Goal: Information Seeking & Learning: Learn about a topic

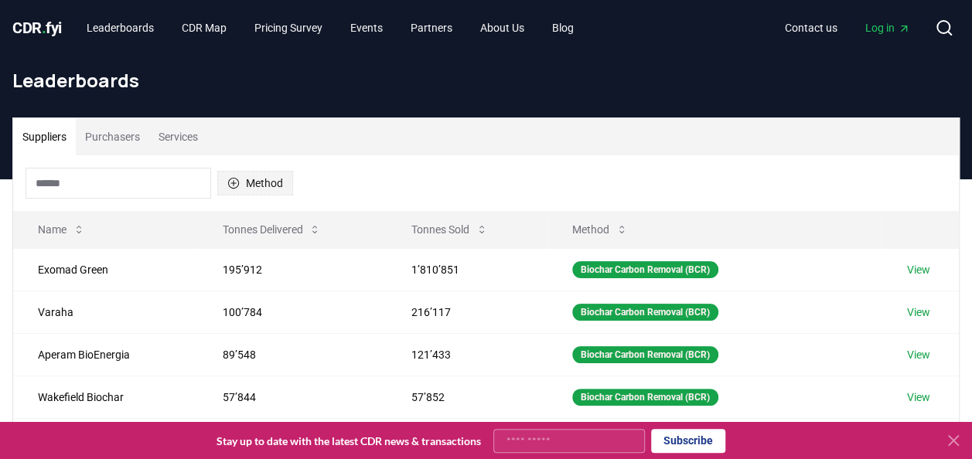
click at [266, 187] on button "Method" at bounding box center [255, 183] width 76 height 25
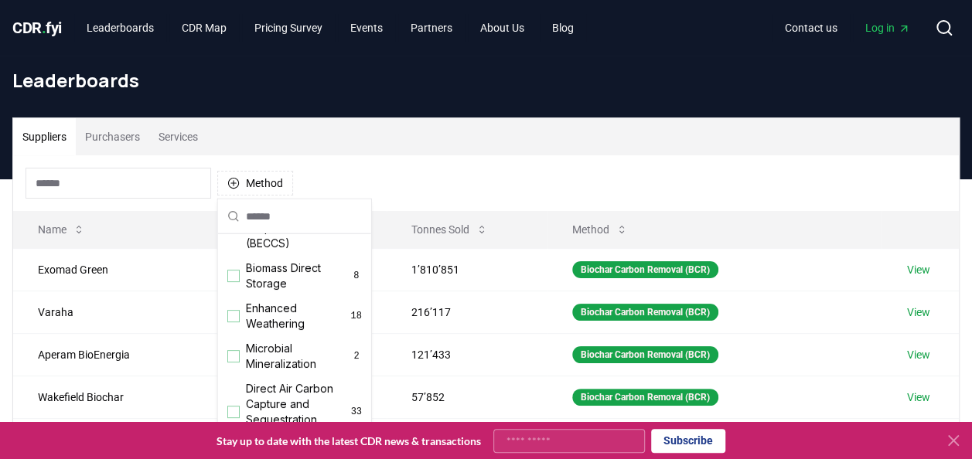
scroll to position [249, 0]
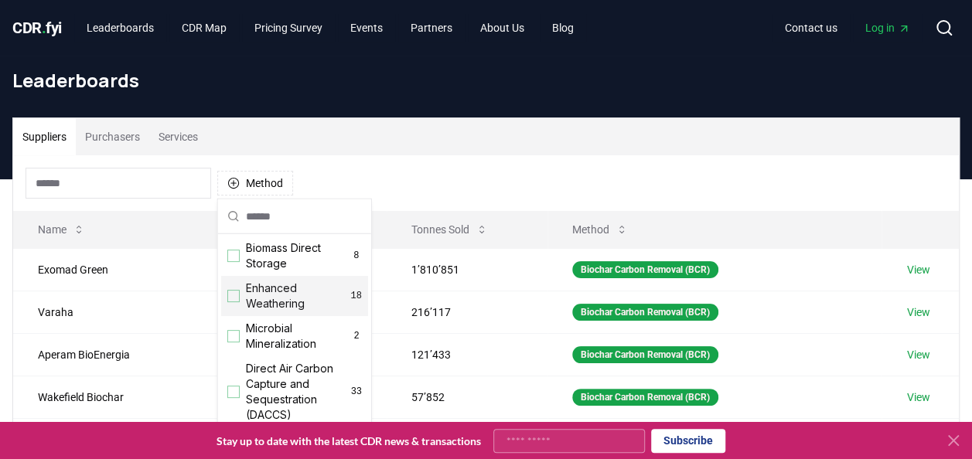
click at [241, 308] on div "Enhanced Weathering 18" at bounding box center [294, 296] width 147 height 40
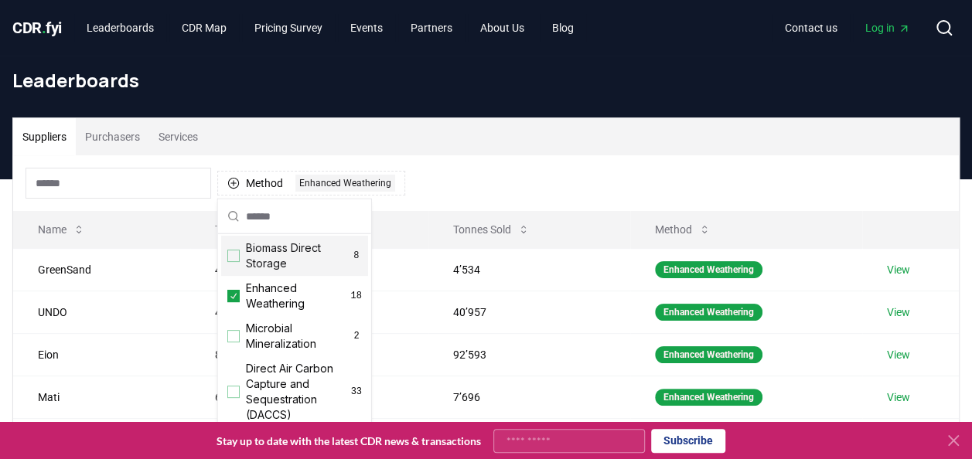
click at [536, 171] on div "Method 1 Enhanced Weathering" at bounding box center [485, 183] width 945 height 56
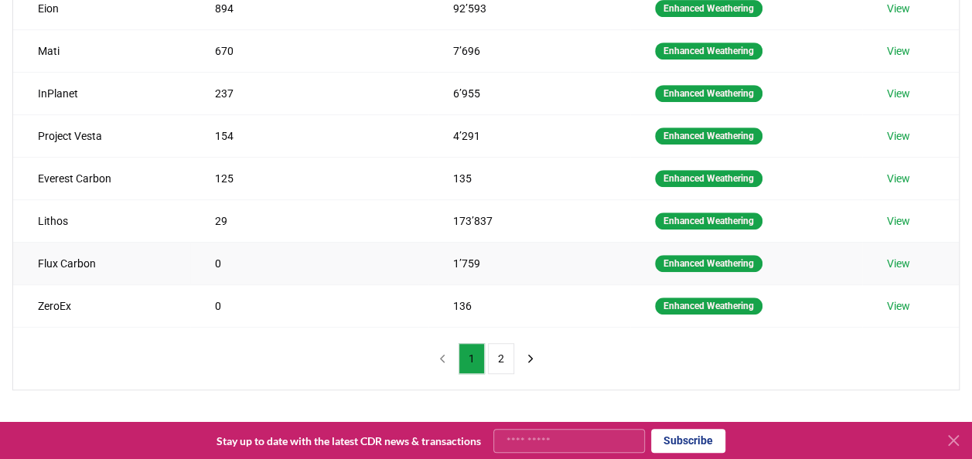
scroll to position [350, 0]
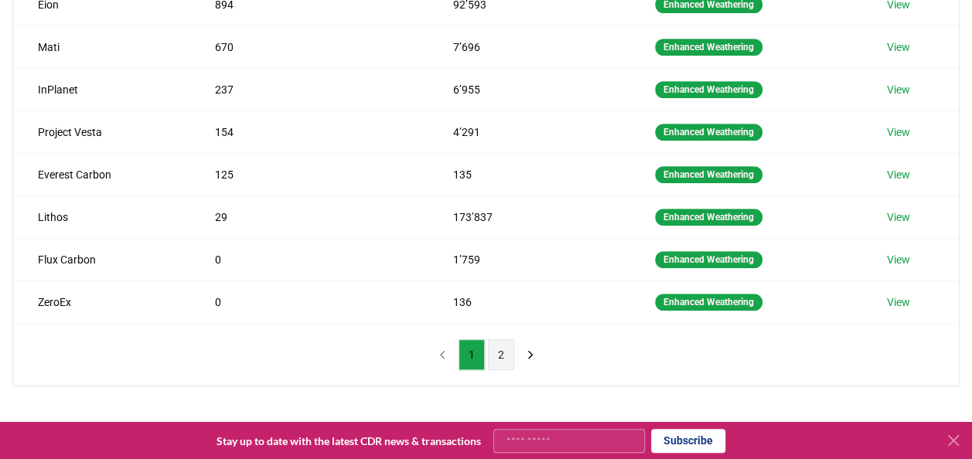
click at [506, 343] on button "2" at bounding box center [501, 354] width 26 height 31
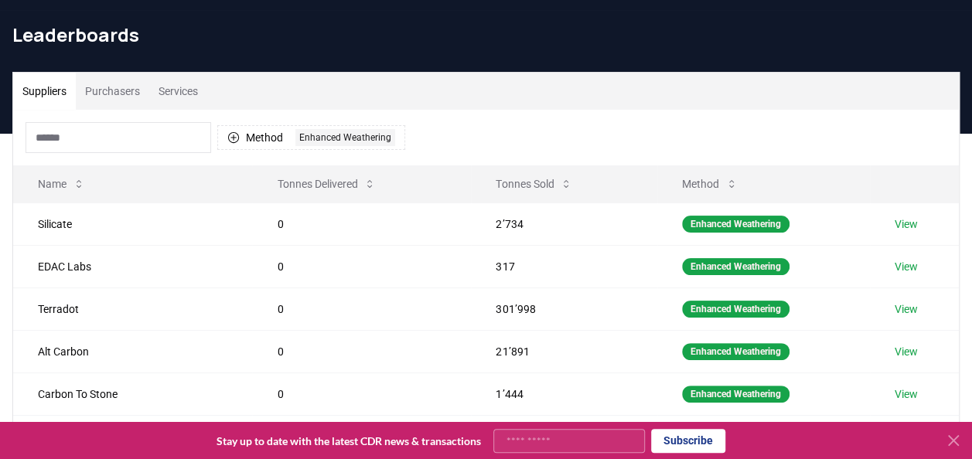
scroll to position [0, 0]
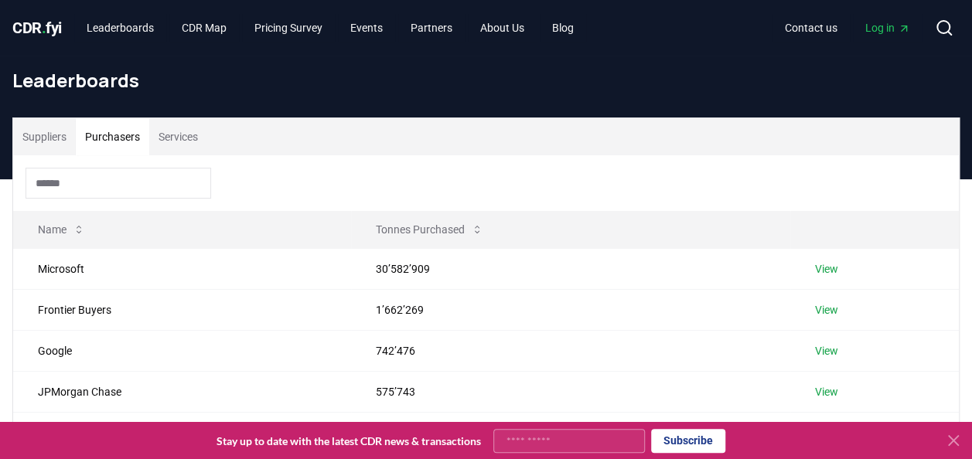
click at [126, 132] on button "Purchasers" at bounding box center [112, 136] width 73 height 37
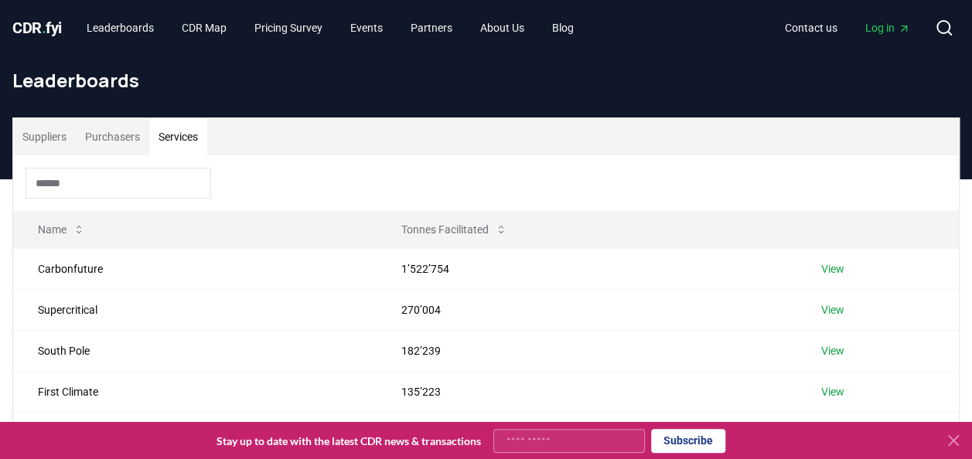
click at [187, 135] on button "Services" at bounding box center [178, 136] width 58 height 37
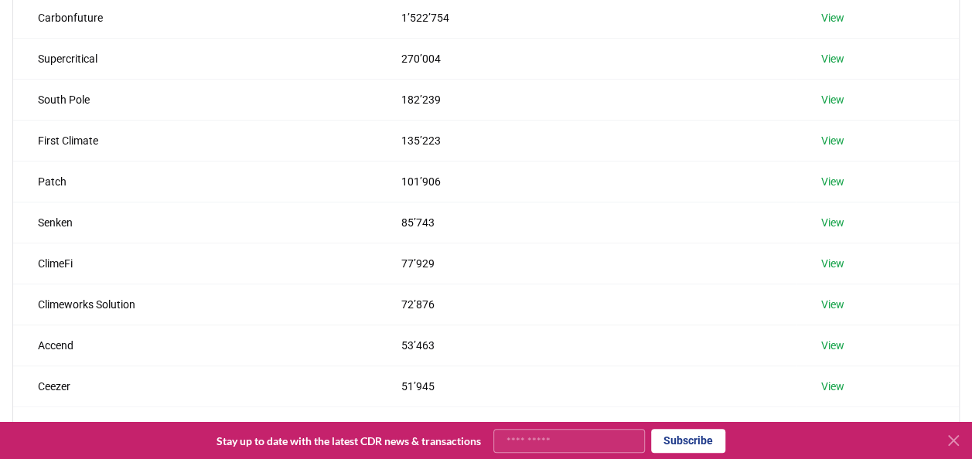
scroll to position [252, 0]
click at [321, 144] on td "First Climate" at bounding box center [194, 139] width 363 height 41
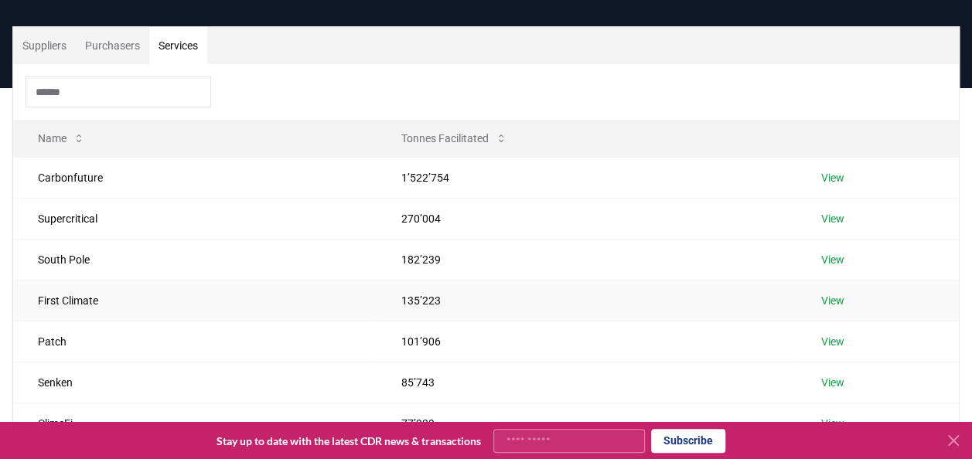
scroll to position [0, 0]
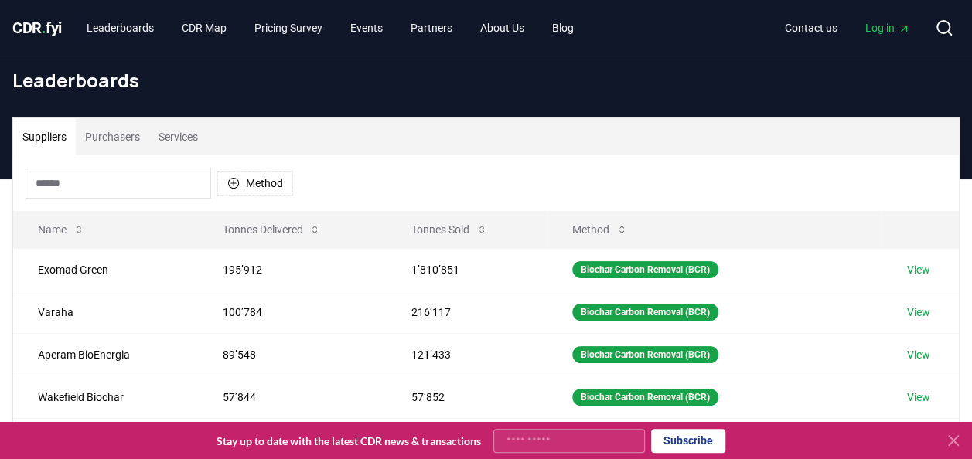
click at [59, 126] on button "Suppliers" at bounding box center [44, 136] width 63 height 37
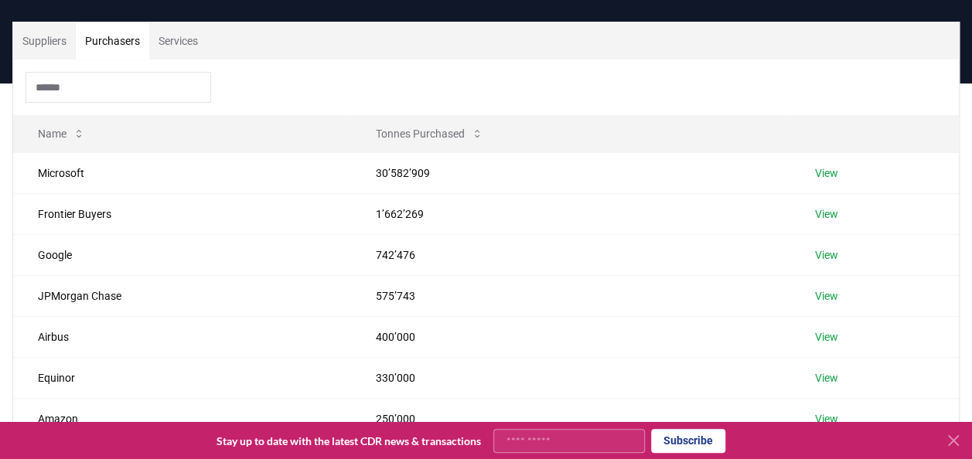
click at [130, 42] on button "Purchasers" at bounding box center [112, 40] width 73 height 37
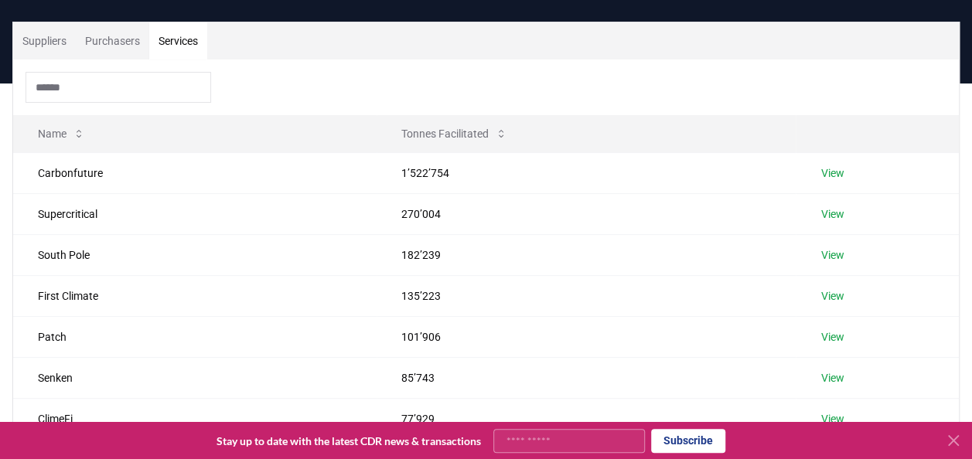
click at [176, 42] on button "Services" at bounding box center [178, 40] width 58 height 37
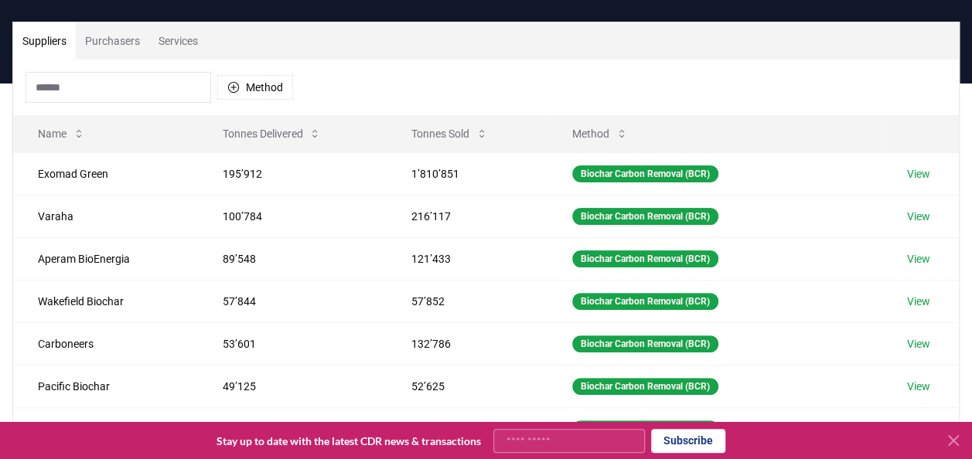
click at [59, 39] on button "Suppliers" at bounding box center [44, 40] width 63 height 37
click at [255, 97] on button "Method" at bounding box center [255, 87] width 76 height 25
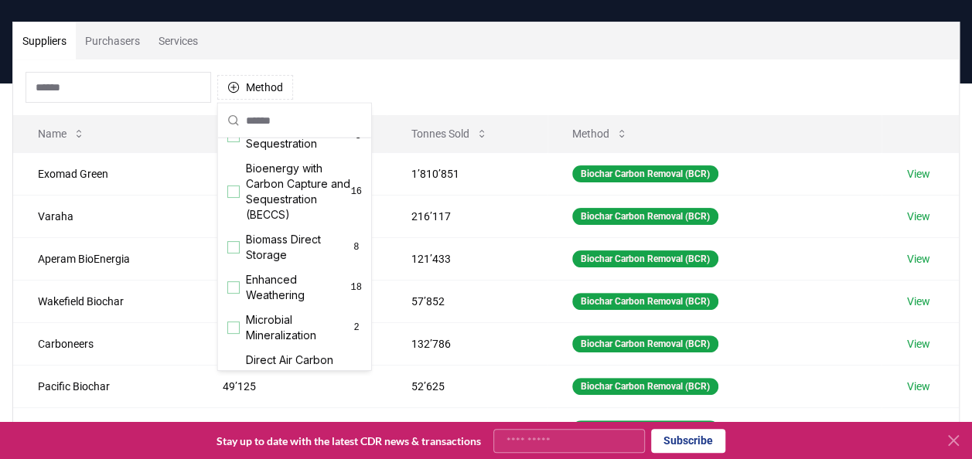
scroll to position [169, 0]
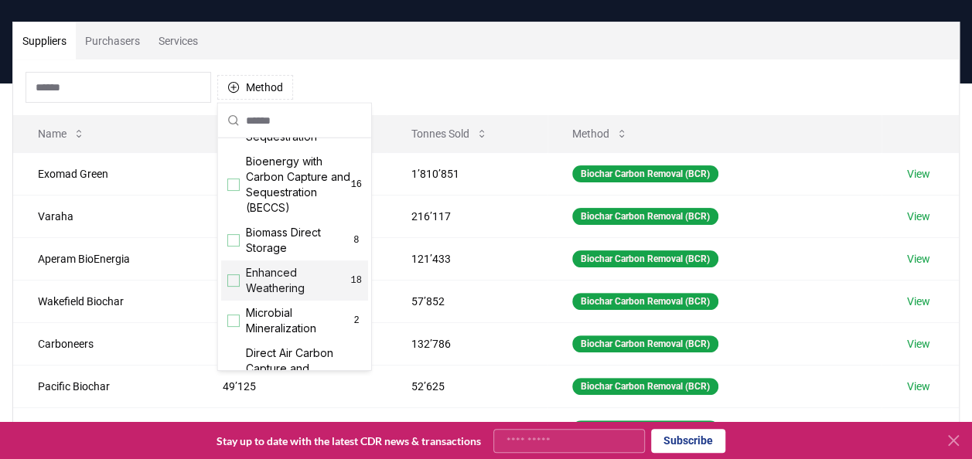
click at [229, 288] on div "Enhanced Weathering 18" at bounding box center [294, 281] width 147 height 40
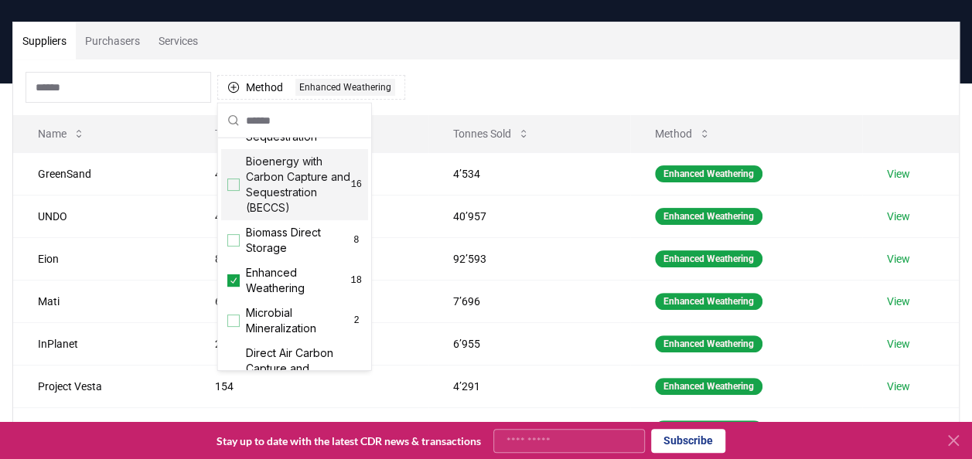
click at [555, 55] on div "Suppliers Purchasers Services" at bounding box center [485, 40] width 945 height 37
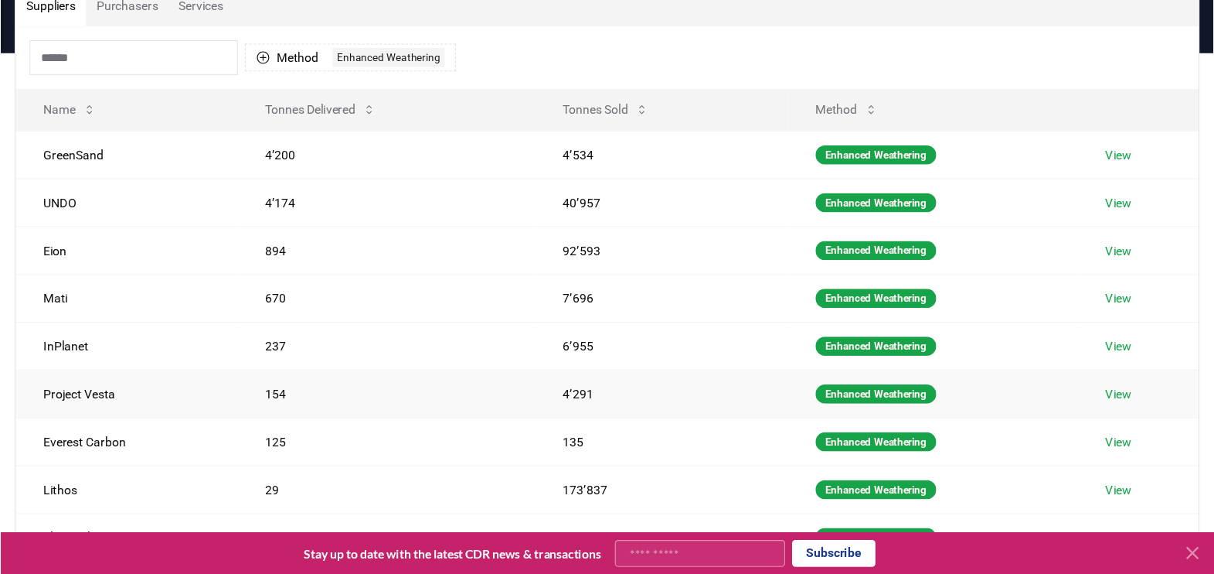
scroll to position [131, 0]
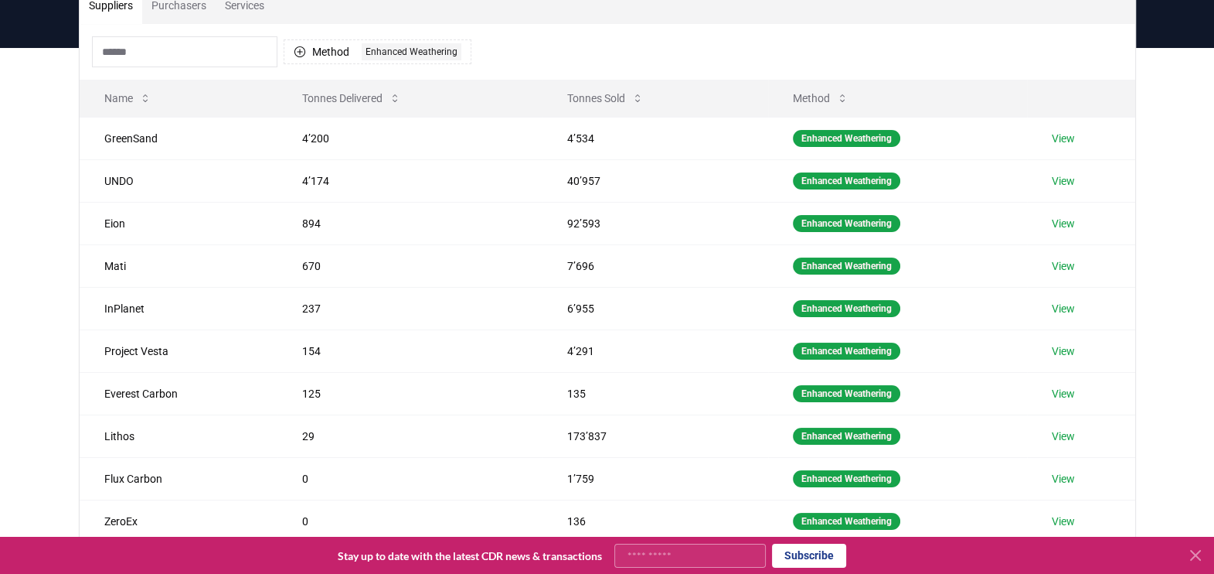
click at [971, 458] on icon at bounding box center [1195, 554] width 9 height 9
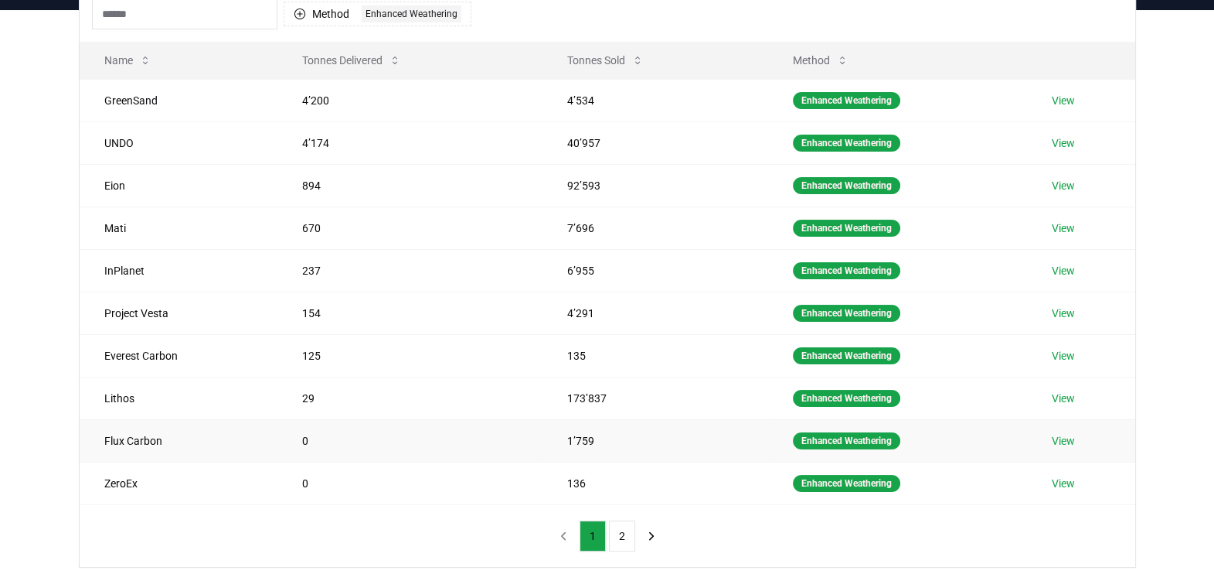
scroll to position [163, 0]
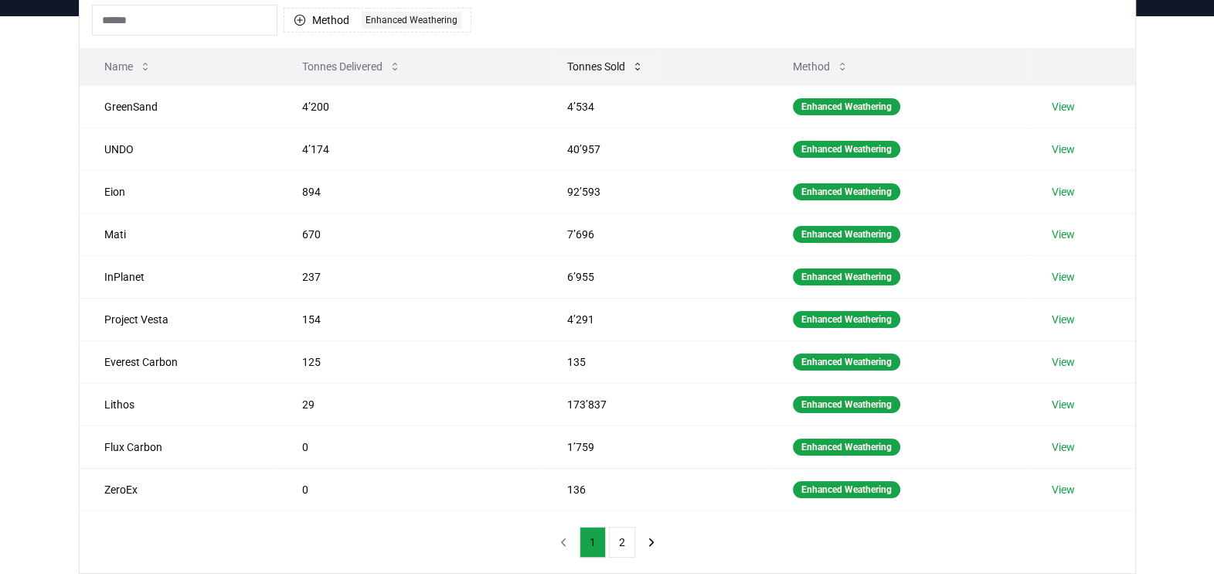
click at [636, 62] on icon at bounding box center [638, 66] width 12 height 12
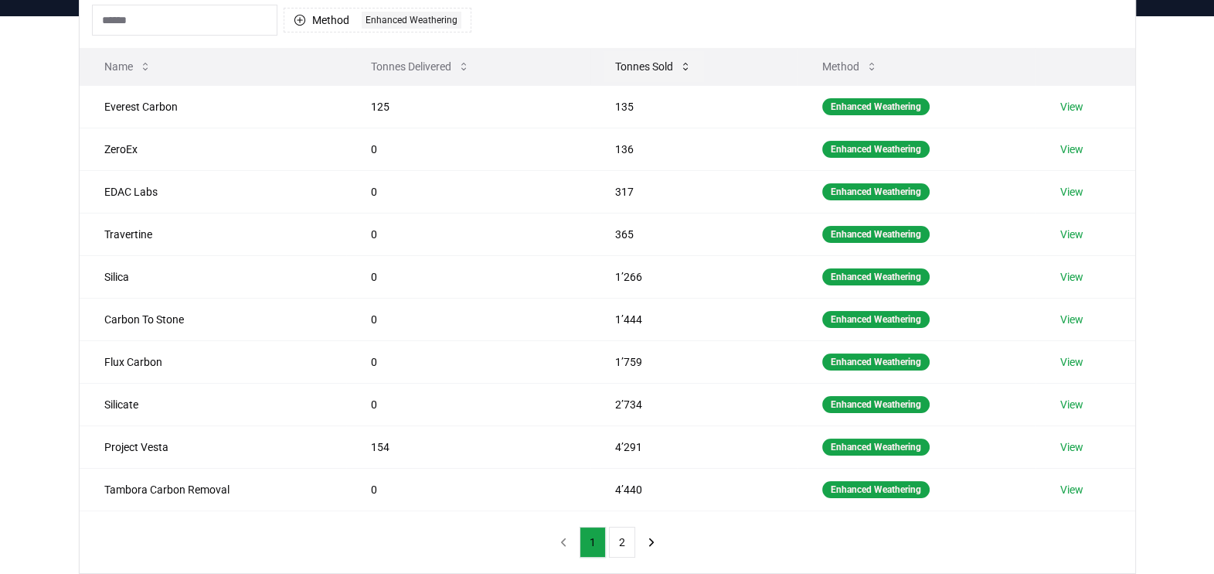
click at [684, 64] on icon at bounding box center [685, 66] width 12 height 12
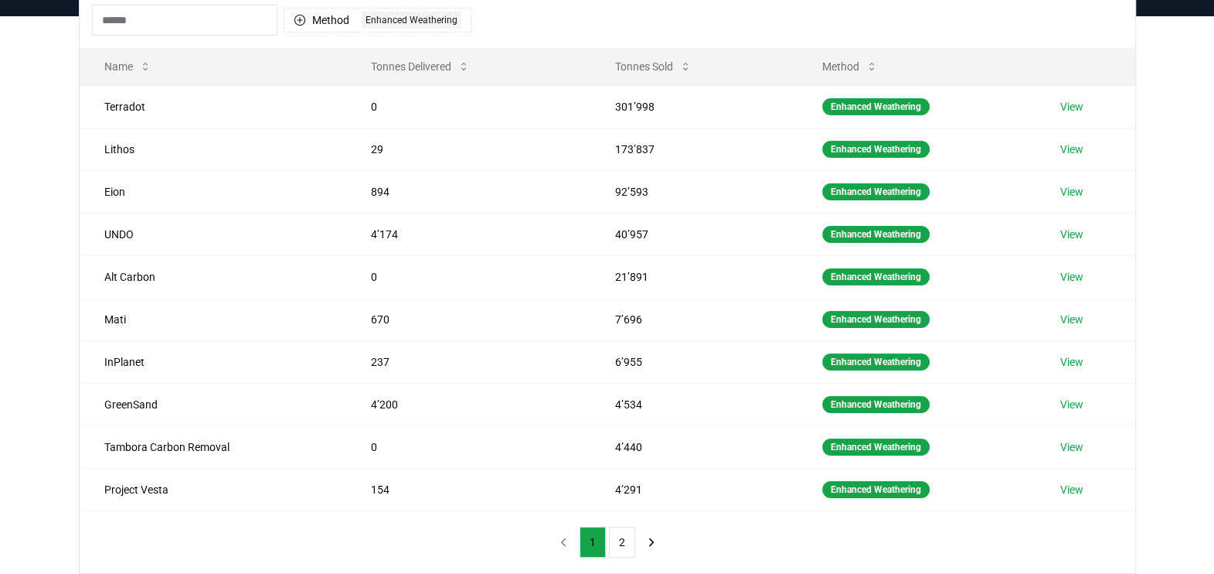
click at [0, 424] on div "Suppliers Purchasers Services Method 1 Enhanced Weathering Name Tonnes Delivere…" at bounding box center [607, 325] width 1214 height 619
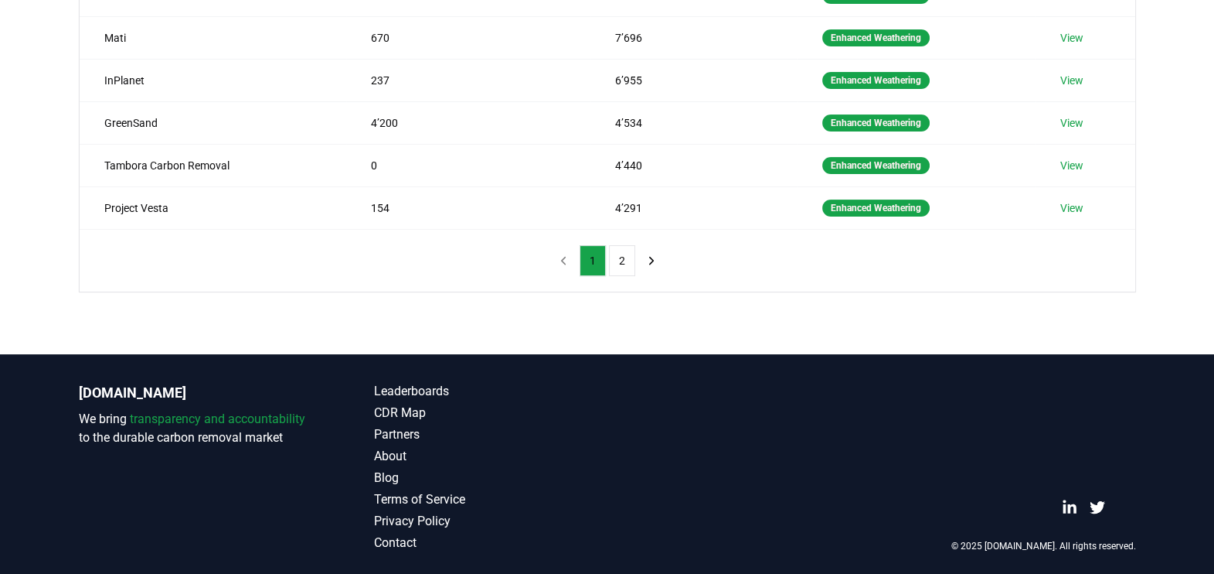
scroll to position [166, 0]
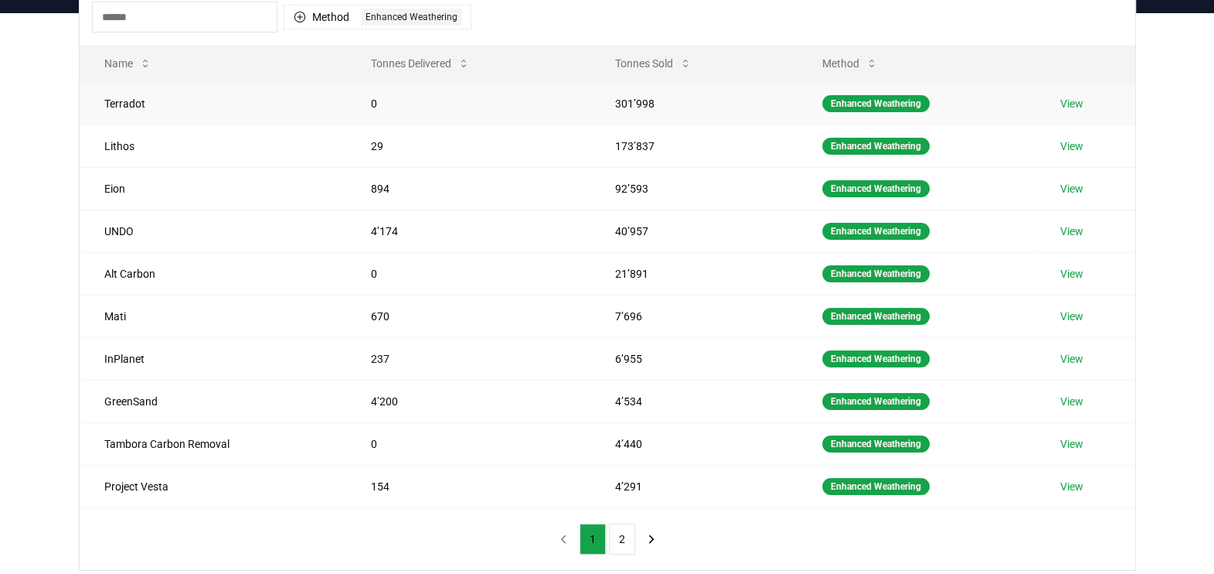
click at [971, 101] on link "View" at bounding box center [1072, 103] width 23 height 15
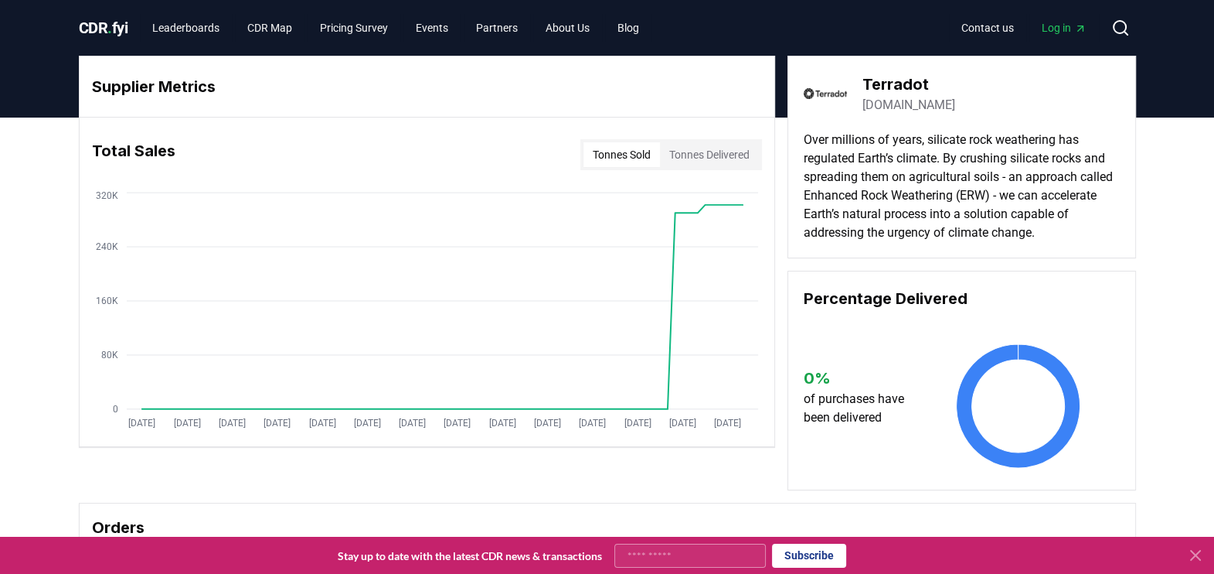
click at [893, 108] on link "[DOMAIN_NAME]" at bounding box center [909, 105] width 93 height 19
